Goal: Check status

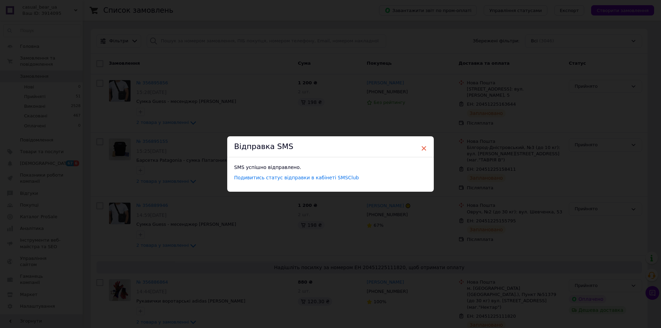
click at [424, 148] on span "×" at bounding box center [424, 149] width 6 height 12
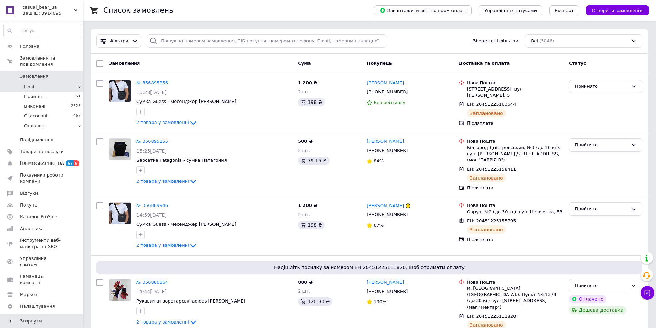
click at [32, 84] on span "Нові" at bounding box center [29, 87] width 10 height 6
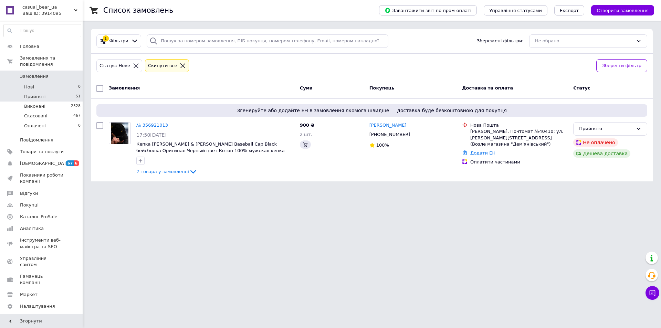
click at [32, 94] on span "Прийняті" at bounding box center [34, 97] width 21 height 6
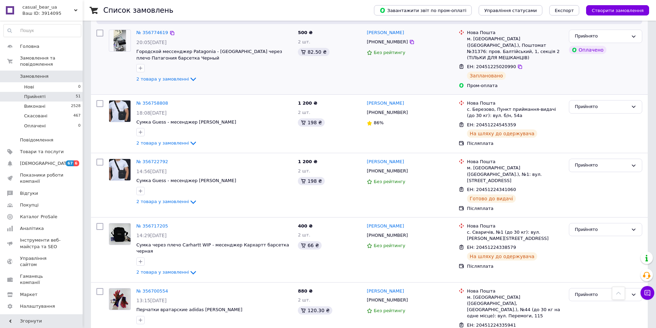
scroll to position [1171, 0]
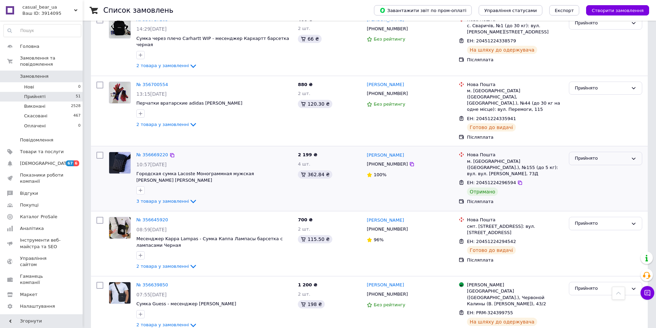
click at [585, 155] on div "Прийнято" at bounding box center [601, 158] width 53 height 7
click at [583, 167] on li "Виконано" at bounding box center [605, 173] width 73 height 13
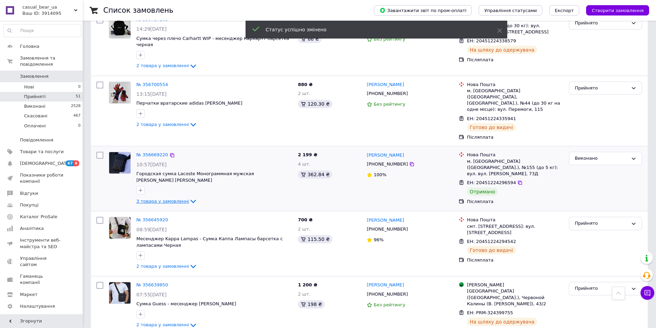
click at [179, 199] on span "3 товара у замовленні" at bounding box center [162, 201] width 53 height 5
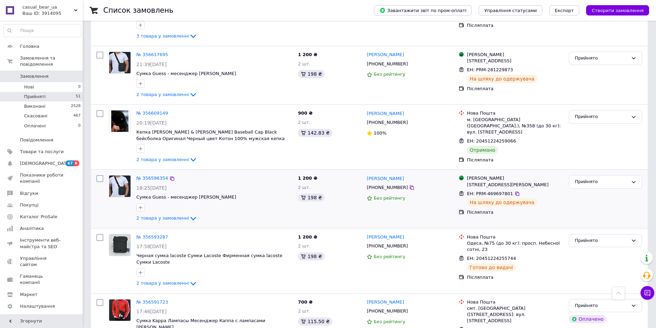
scroll to position [1585, 0]
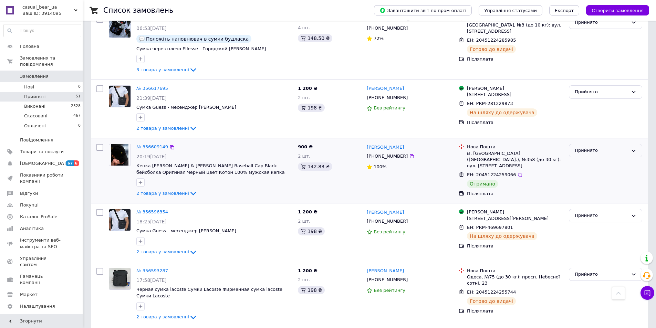
click at [602, 147] on div "Прийнято" at bounding box center [601, 150] width 53 height 7
click at [602, 159] on li "Виконано" at bounding box center [605, 165] width 73 height 13
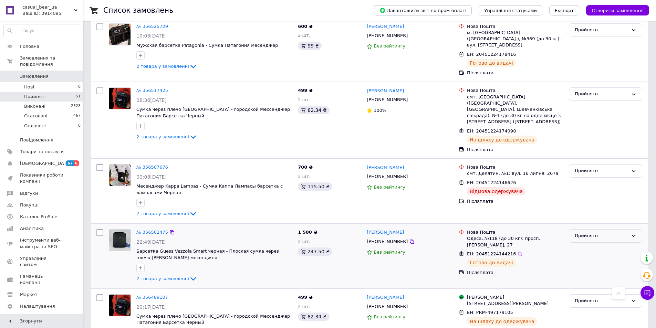
scroll to position [2342, 0]
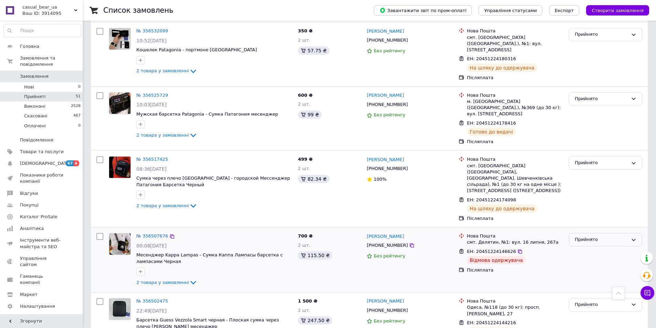
click at [590, 236] on div "Прийнято" at bounding box center [601, 239] width 53 height 7
click at [588, 248] on li "Виконано" at bounding box center [605, 254] width 73 height 13
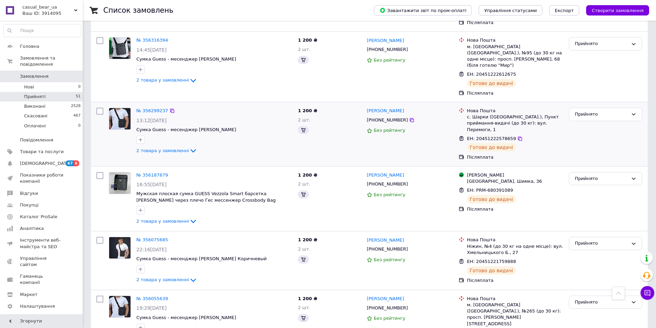
scroll to position [3085, 0]
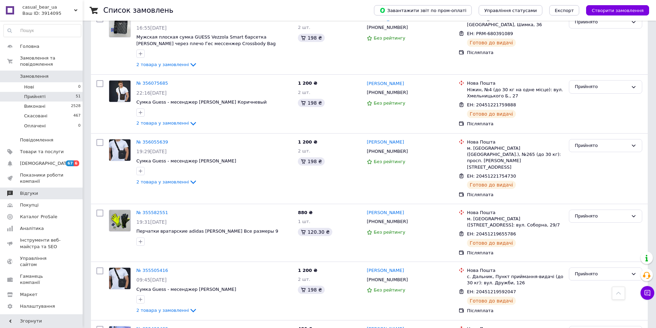
click at [29, 188] on link "Відгуки" at bounding box center [42, 194] width 85 height 12
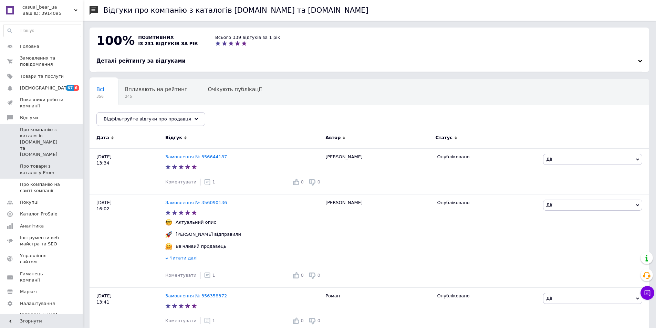
click at [49, 163] on span "Про товари з каталогу Prom" at bounding box center [42, 169] width 44 height 12
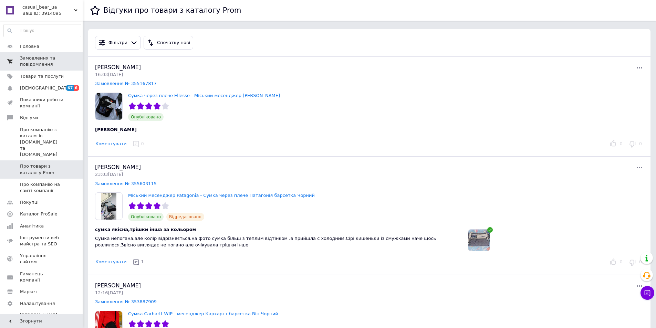
click at [45, 65] on span "Замовлення та повідомлення" at bounding box center [42, 61] width 44 height 12
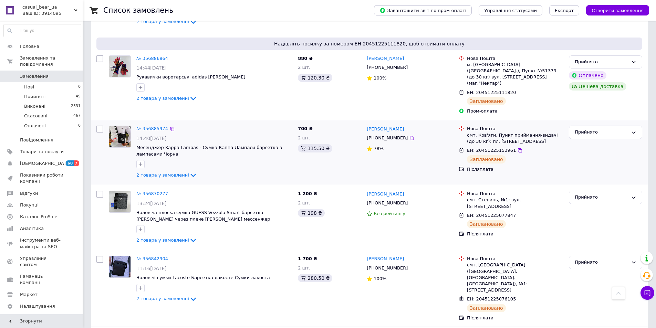
scroll to position [344, 0]
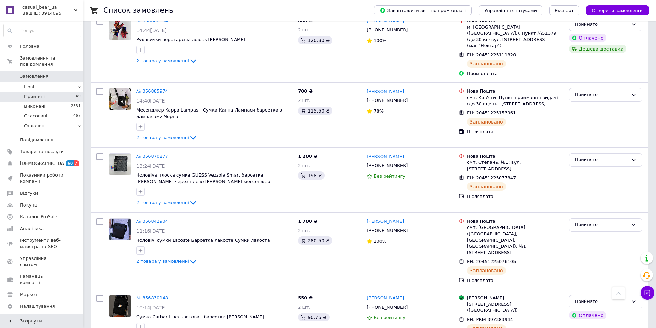
click at [36, 94] on span "Прийняті" at bounding box center [34, 97] width 21 height 6
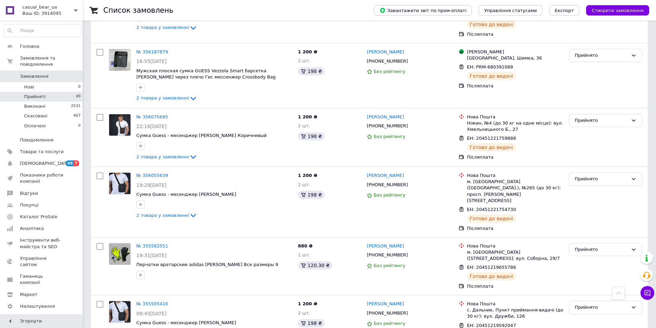
scroll to position [2890, 0]
